Goal: Check status: Check status

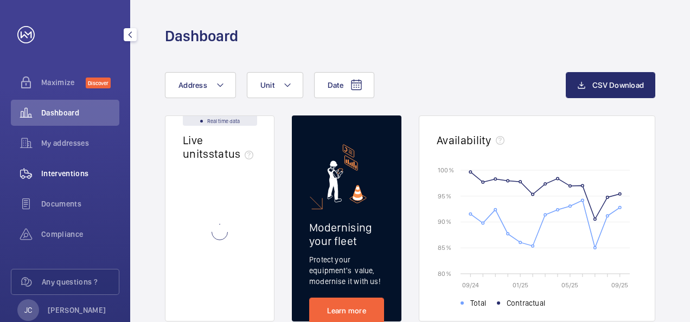
click at [74, 177] on span "Interventions" at bounding box center [80, 173] width 78 height 11
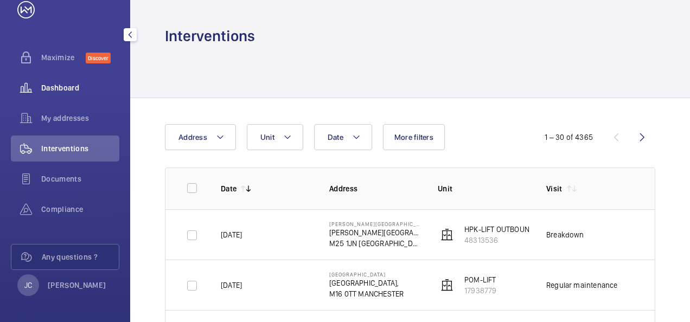
click at [64, 92] on span "Dashboard" at bounding box center [80, 87] width 78 height 11
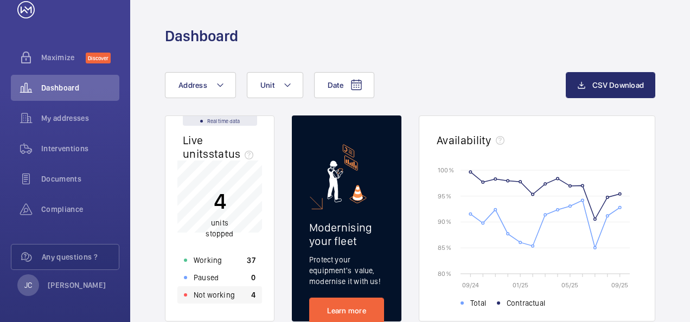
click at [210, 300] on div "Not working 4" at bounding box center [219, 294] width 85 height 17
